Goal: Obtain resource: Download file/media

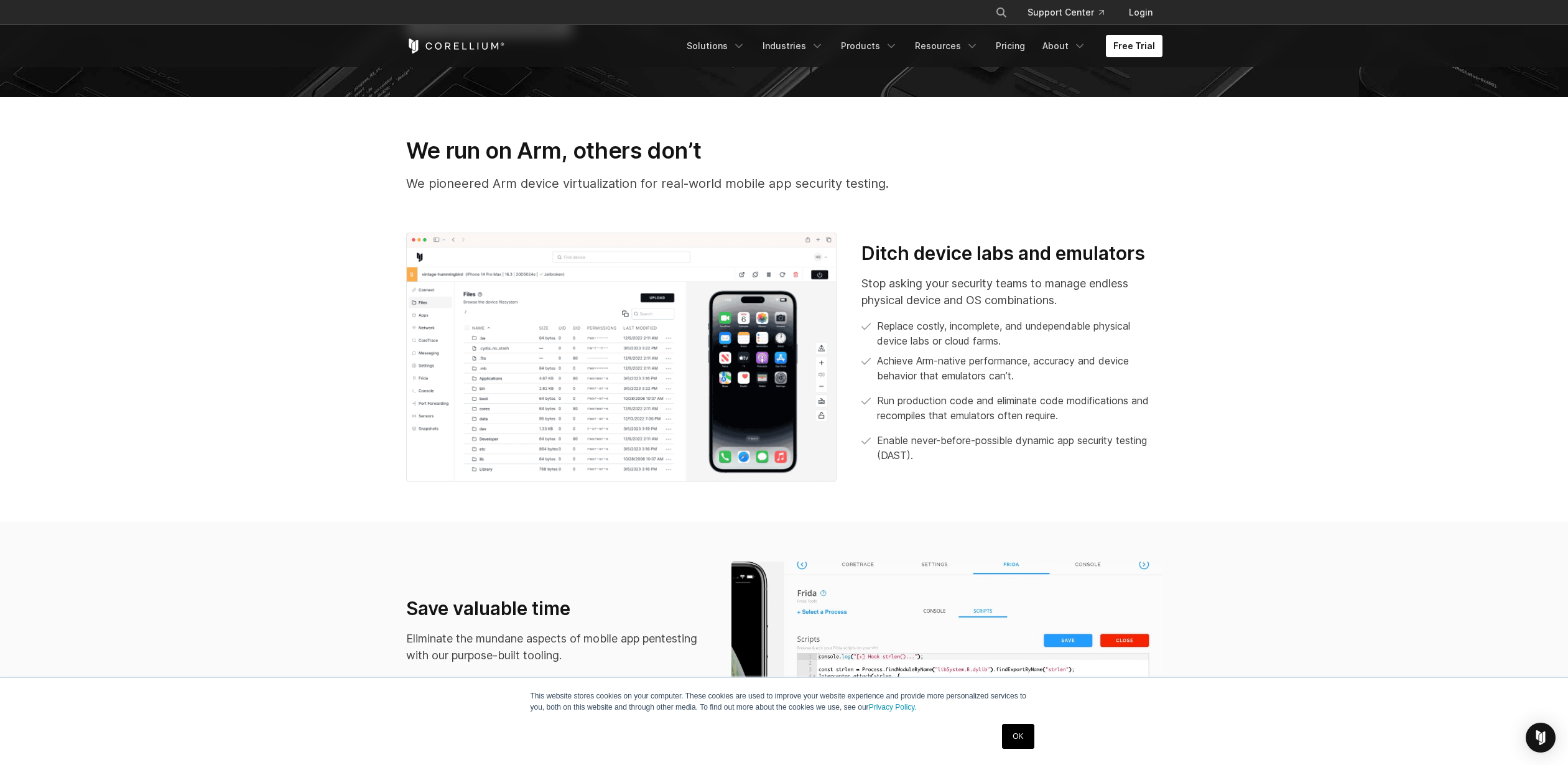
scroll to position [201, 0]
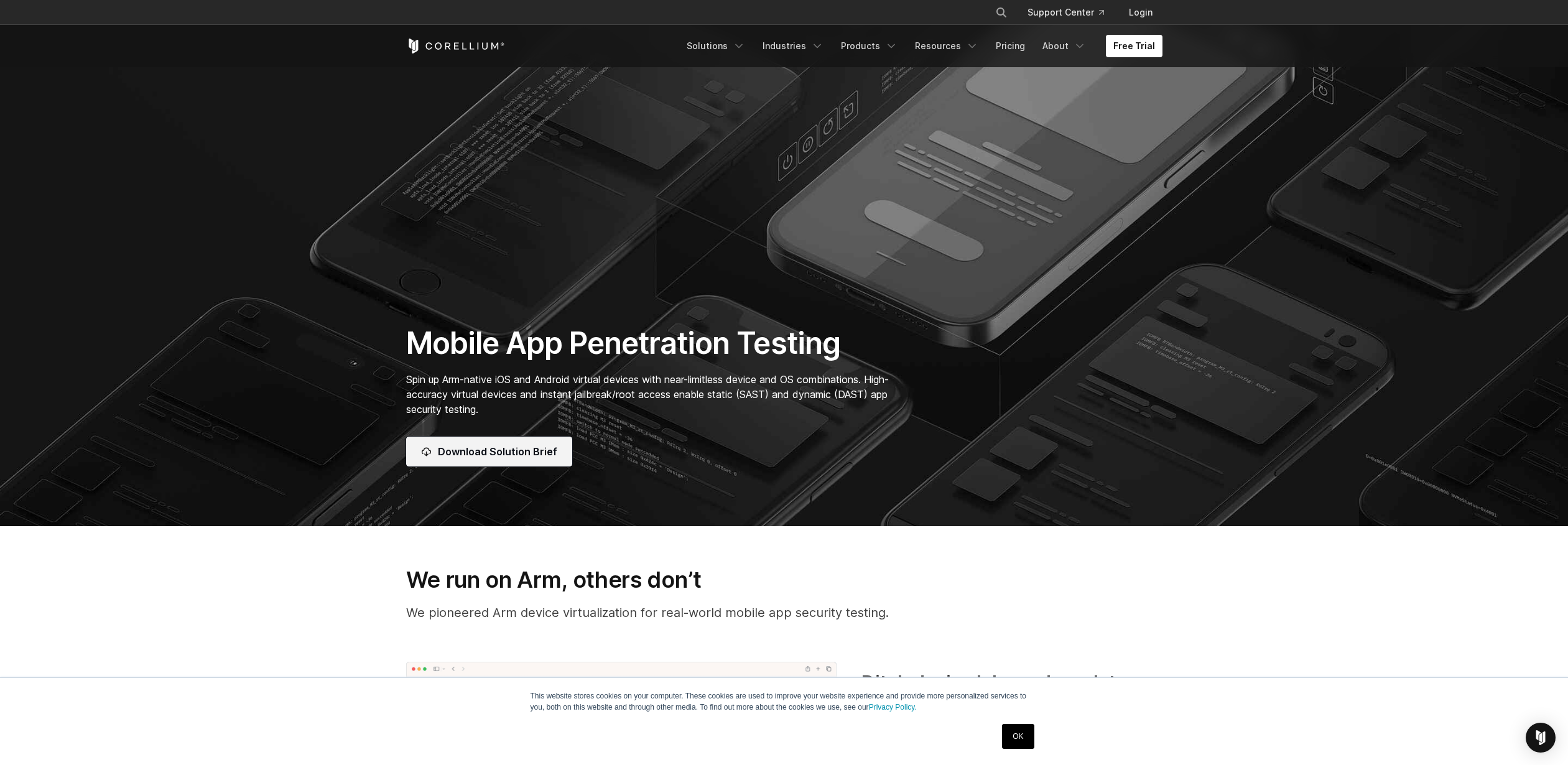
click at [554, 459] on link "Download Solution Brief" at bounding box center [489, 451] width 166 height 30
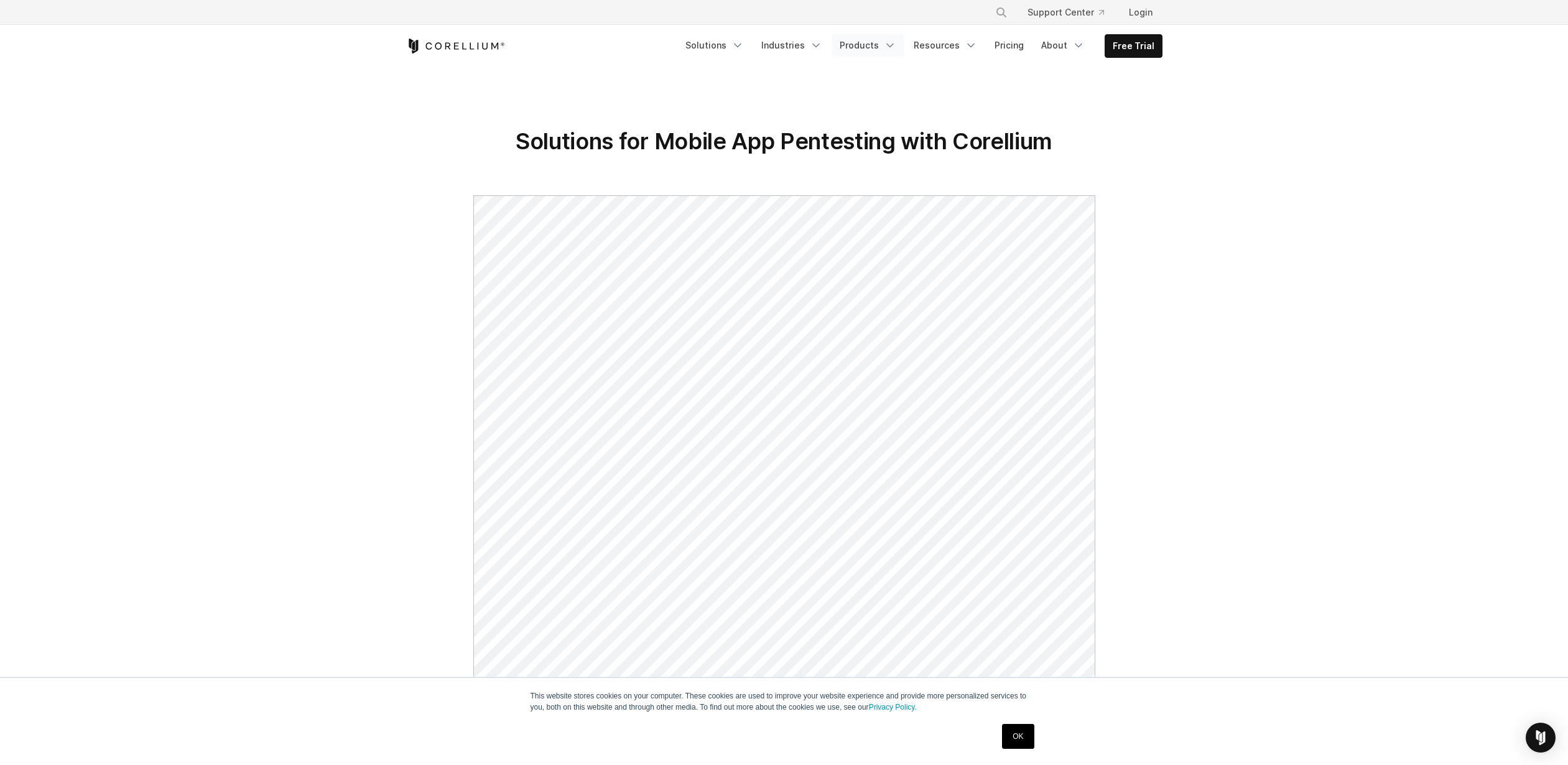
click at [894, 43] on icon "Navigation Menu" at bounding box center [890, 45] width 13 height 13
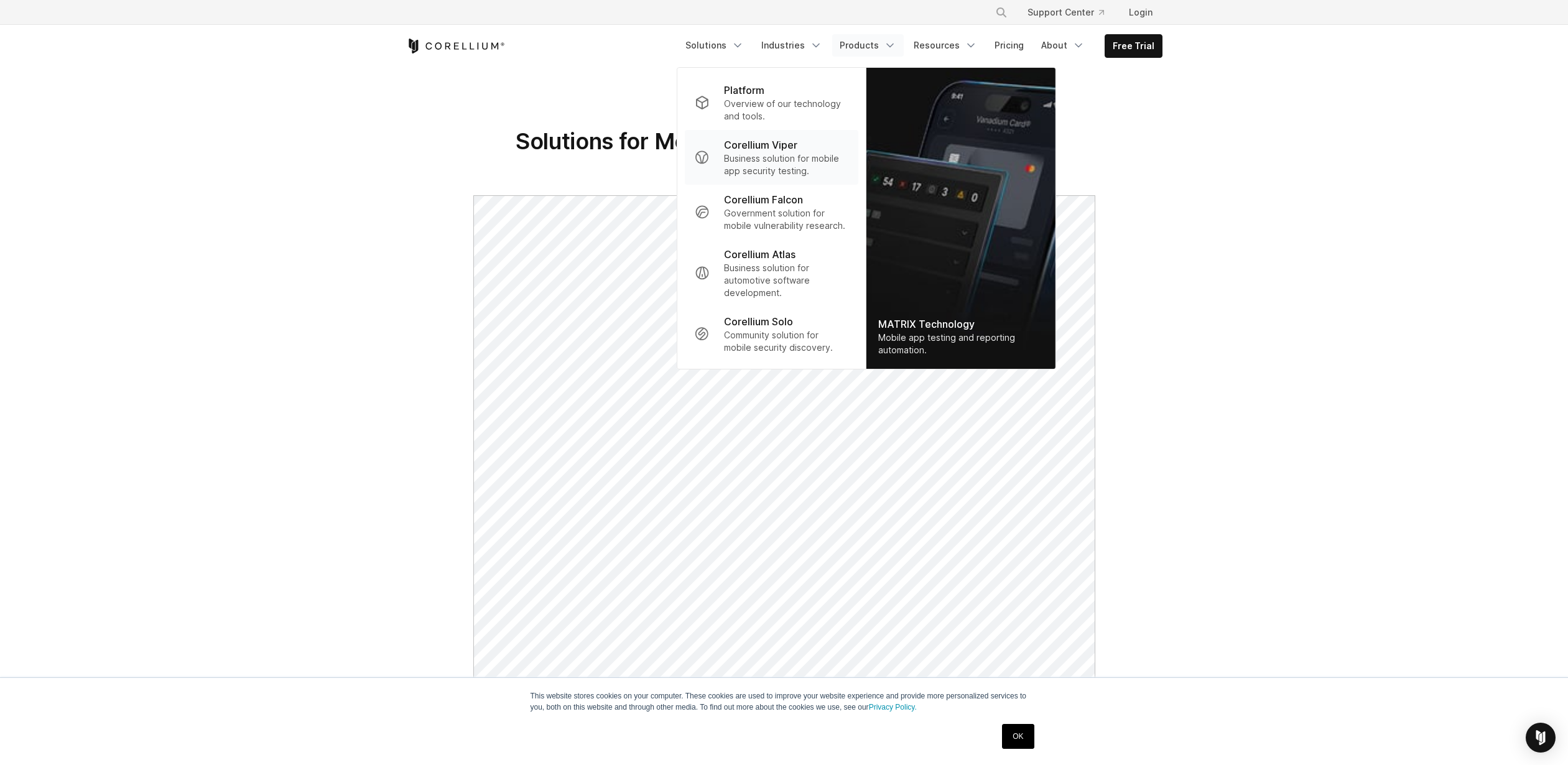
click at [836, 164] on p "Business solution for mobile app security testing." at bounding box center [786, 164] width 124 height 25
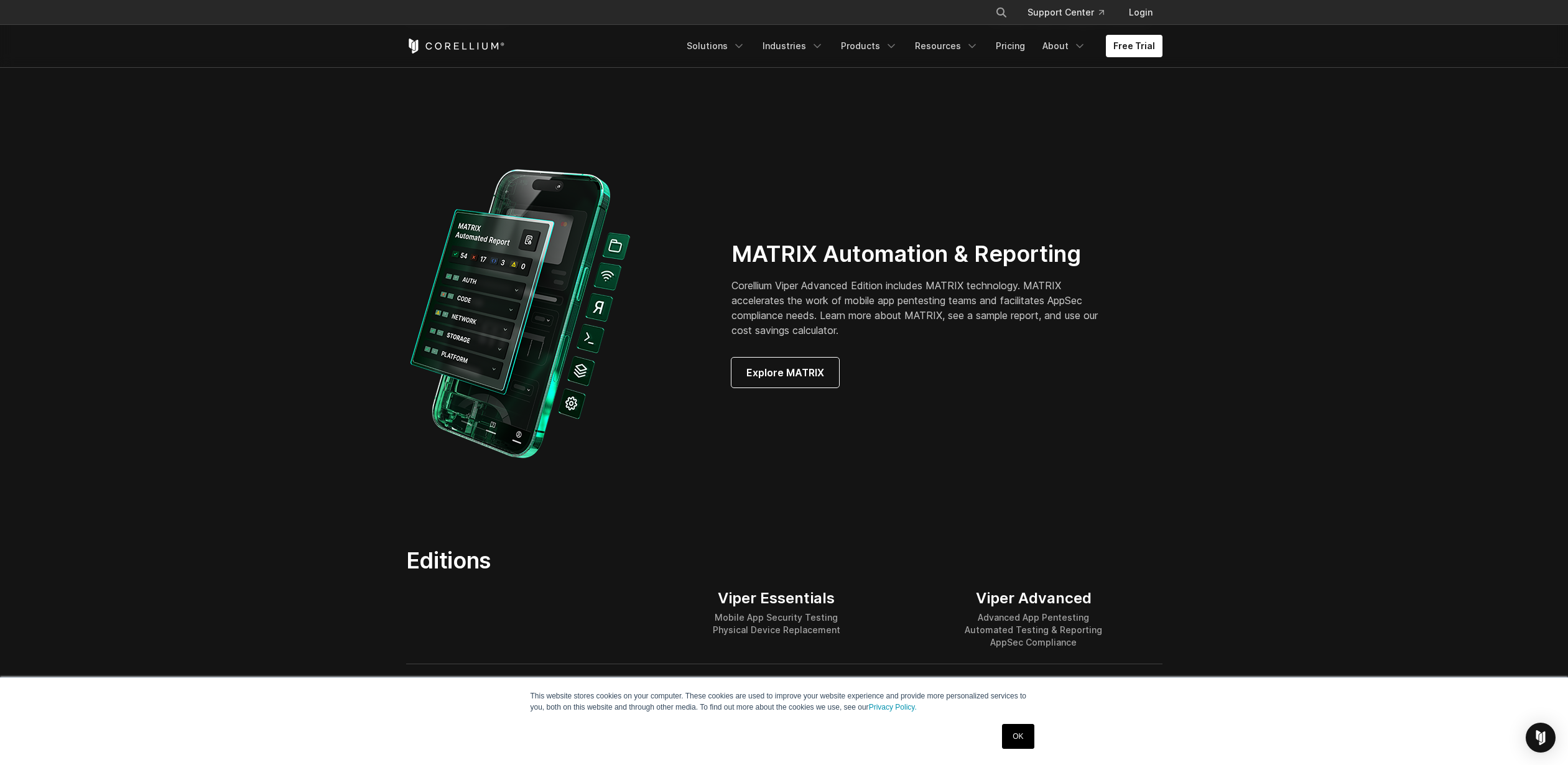
scroll to position [1069, 0]
